Goal: Task Accomplishment & Management: Manage account settings

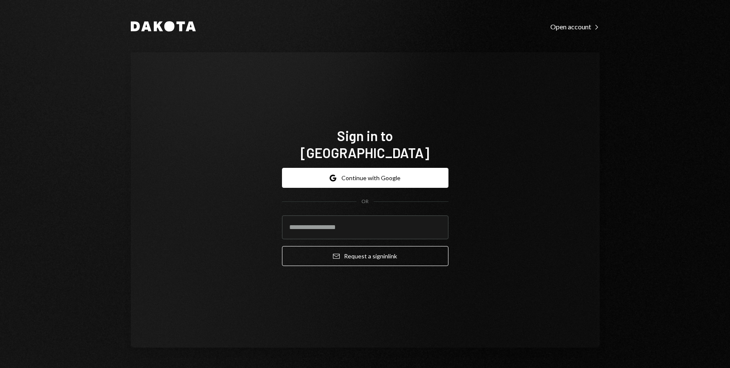
click at [320, 215] on input "email" at bounding box center [365, 227] width 167 height 24
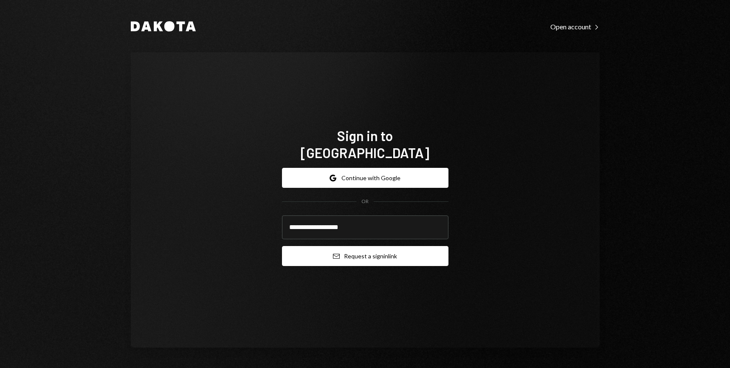
type input "**********"
click at [381, 246] on button "Email Request a sign in link" at bounding box center [365, 256] width 167 height 20
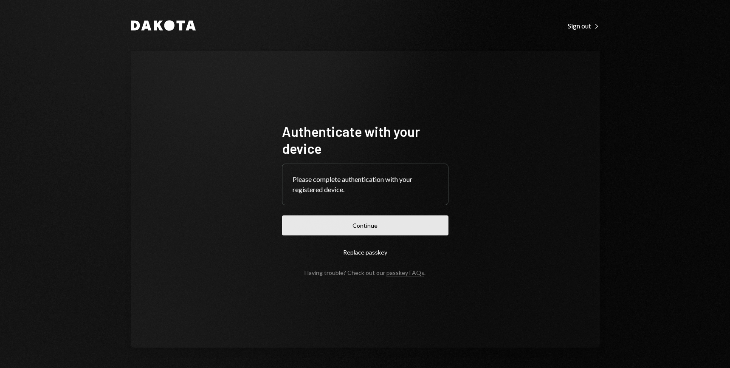
click at [370, 225] on button "Continue" at bounding box center [365, 225] width 167 height 20
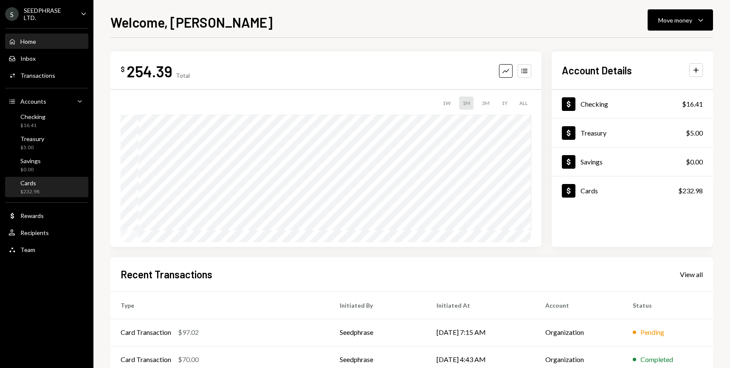
click at [50, 189] on div "Cards $232.98" at bounding box center [46, 187] width 76 height 16
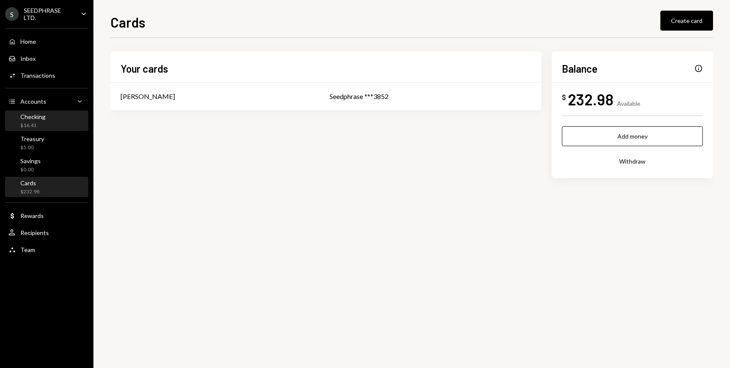
click at [61, 125] on div "Checking $16.41" at bounding box center [46, 121] width 76 height 16
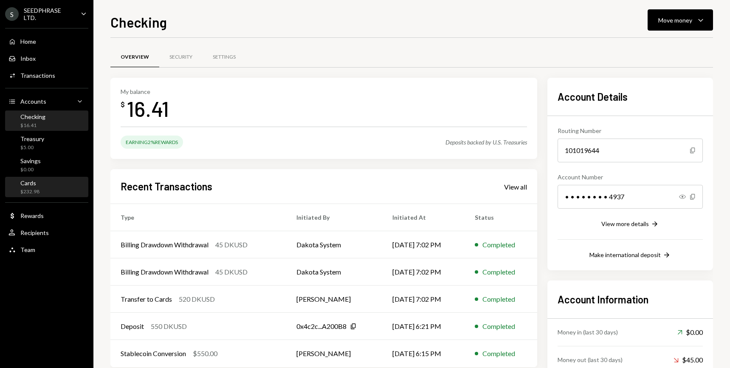
click at [52, 187] on div "Cards $232.98" at bounding box center [46, 187] width 76 height 16
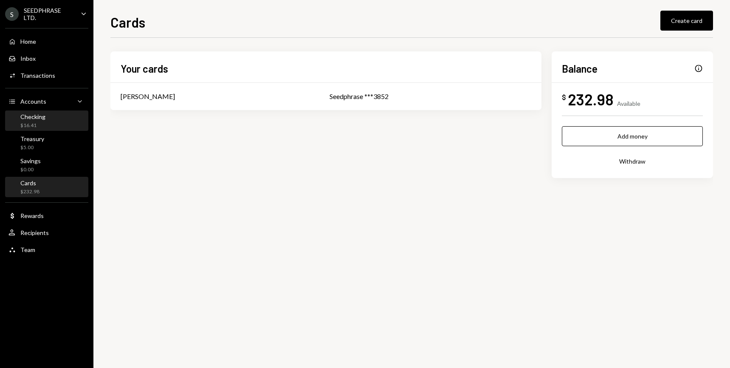
click at [57, 121] on div "Checking $16.41" at bounding box center [46, 121] width 76 height 16
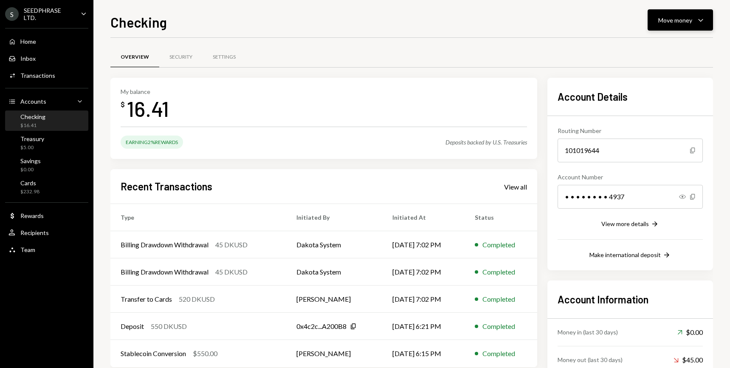
click at [698, 23] on icon "Caret Down" at bounding box center [701, 20] width 10 height 10
click at [656, 66] on div "Transfer" at bounding box center [674, 64] width 62 height 9
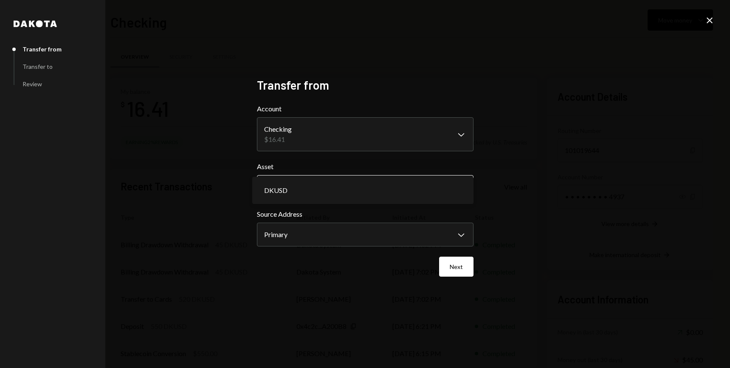
click at [459, 188] on body "S SEEDPHRASE LTD. Caret Down Home Home Inbox Inbox Activities Transactions Acco…" at bounding box center [365, 184] width 730 height 368
click at [464, 230] on body "S SEEDPHRASE LTD. Caret Down Home Home Inbox Inbox Activities Transactions Acco…" at bounding box center [365, 184] width 730 height 368
click at [380, 264] on div "Next" at bounding box center [365, 267] width 217 height 20
click at [458, 138] on body "S SEEDPHRASE LTD. Caret Down Home Home Inbox Inbox Activities Transactions Acco…" at bounding box center [365, 184] width 730 height 368
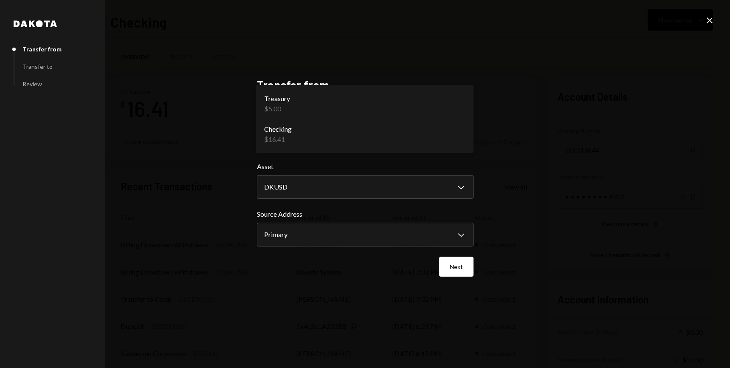
click at [495, 140] on div "**********" at bounding box center [365, 184] width 730 height 368
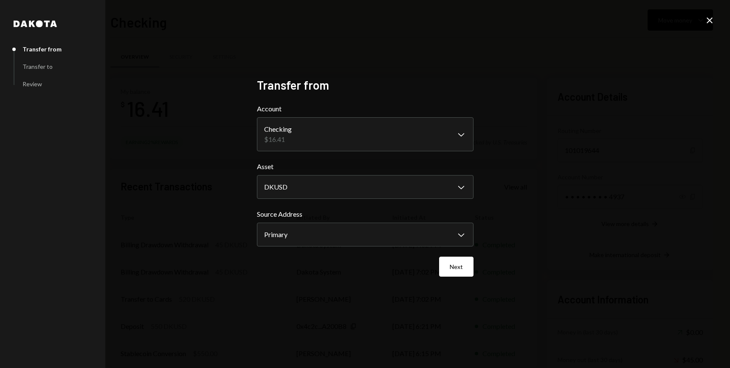
click at [708, 24] on icon "Close" at bounding box center [710, 20] width 10 height 10
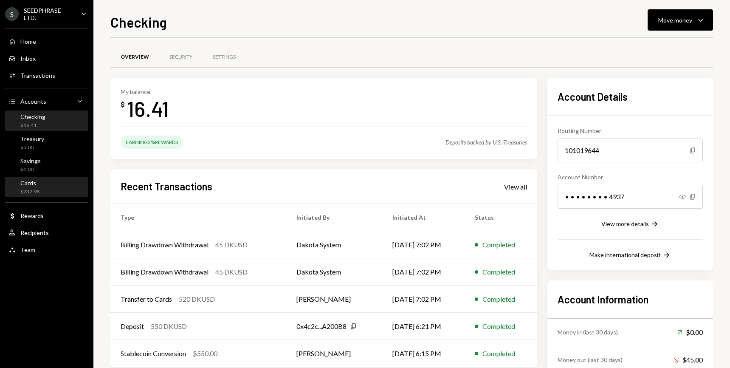
click at [55, 179] on div "Cards $232.98" at bounding box center [46, 187] width 76 height 16
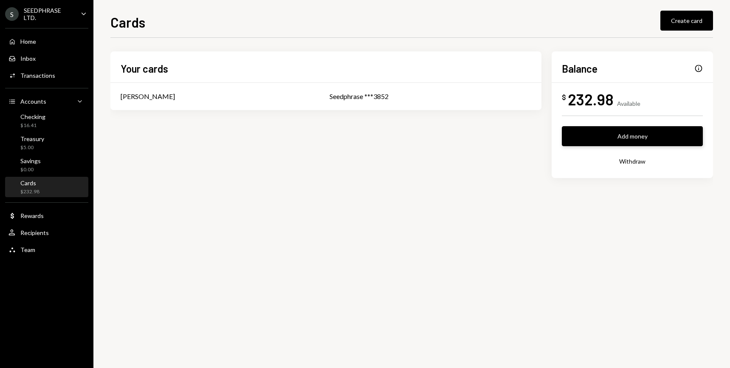
click at [628, 139] on button "Add money" at bounding box center [632, 136] width 141 height 20
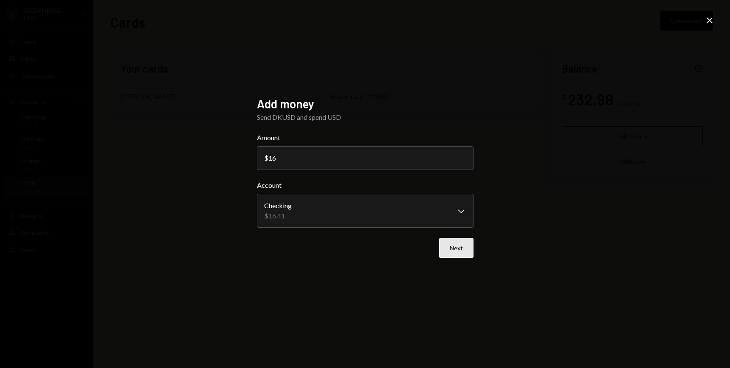
type input "16"
click at [462, 245] on button "Next" at bounding box center [456, 248] width 34 height 20
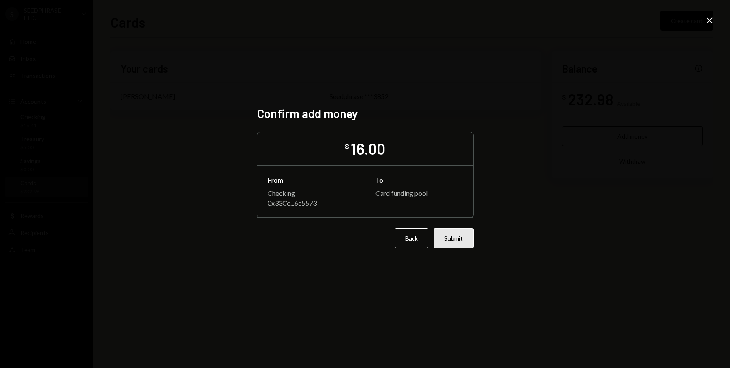
click at [456, 238] on button "Submit" at bounding box center [454, 238] width 40 height 20
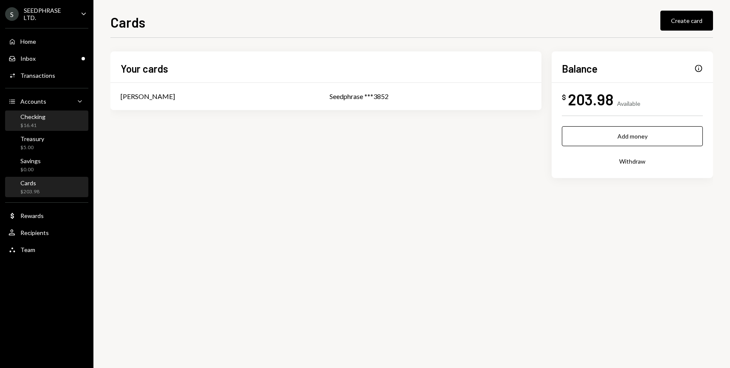
click at [58, 116] on div "Checking $16.41" at bounding box center [46, 121] width 76 height 16
